Goal: Task Accomplishment & Management: Manage account settings

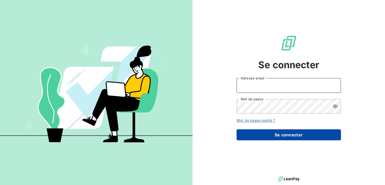
type input "finances@ccb-antilles.com"
click at [284, 138] on button "Se connecter" at bounding box center [289, 134] width 104 height 11
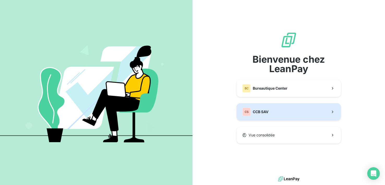
click at [279, 110] on button "CS CCB SAV" at bounding box center [289, 111] width 104 height 17
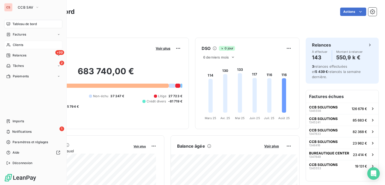
click at [25, 46] on div "Clients" at bounding box center [33, 45] width 58 height 8
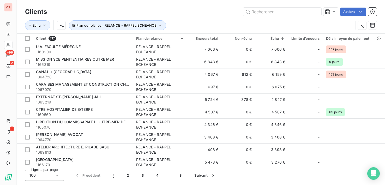
click at [309, 180] on div "Lignes par page 100 Précédent 1 2 3 4 … 8 Suivant" at bounding box center [201, 175] width 352 height 11
